Goal: Transaction & Acquisition: Purchase product/service

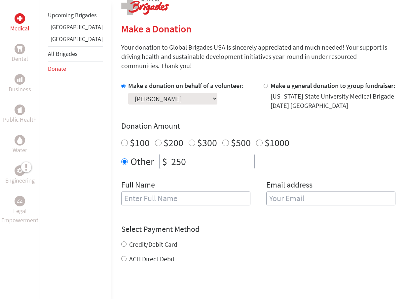
scroll to position [142, 0]
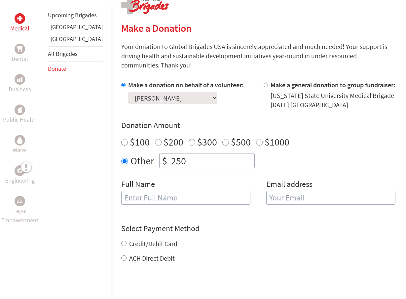
click at [175, 153] on input "250" at bounding box center [212, 160] width 85 height 15
type input "2"
type input "10"
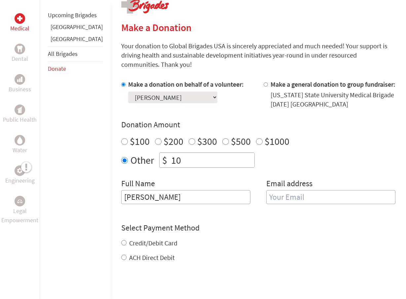
type input "Mike Toluba"
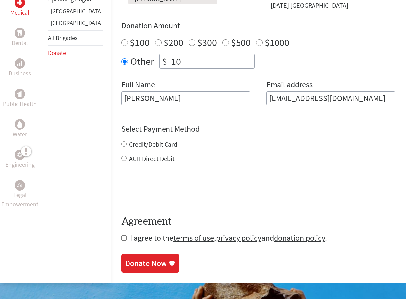
scroll to position [242, 0]
type input "Toluba@killearn.church"
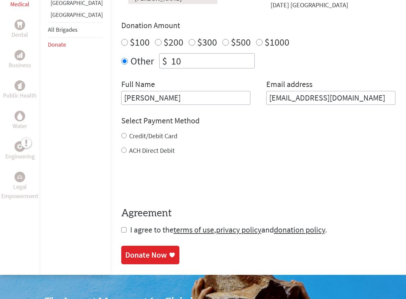
click at [121, 136] on div "Credit/Debit Card ACH Direct Debit" at bounding box center [258, 143] width 274 height 24
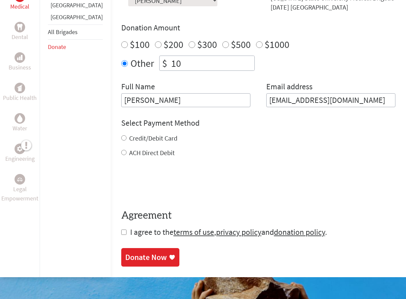
click at [121, 135] on input "Credit/Debit Card" at bounding box center [123, 137] width 5 height 5
radio input "true"
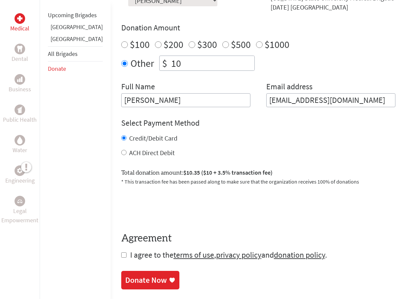
click at [121, 252] on input "checkbox" at bounding box center [123, 254] width 5 height 5
checkbox input "true"
click at [125, 275] on div "Donate Now" at bounding box center [146, 280] width 42 height 11
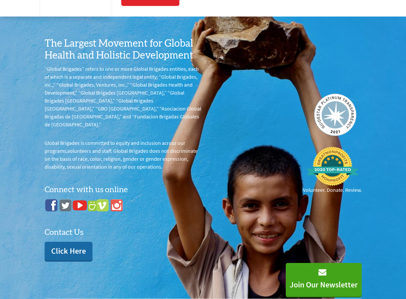
scroll to position [507, 0]
